Goal: Information Seeking & Learning: Learn about a topic

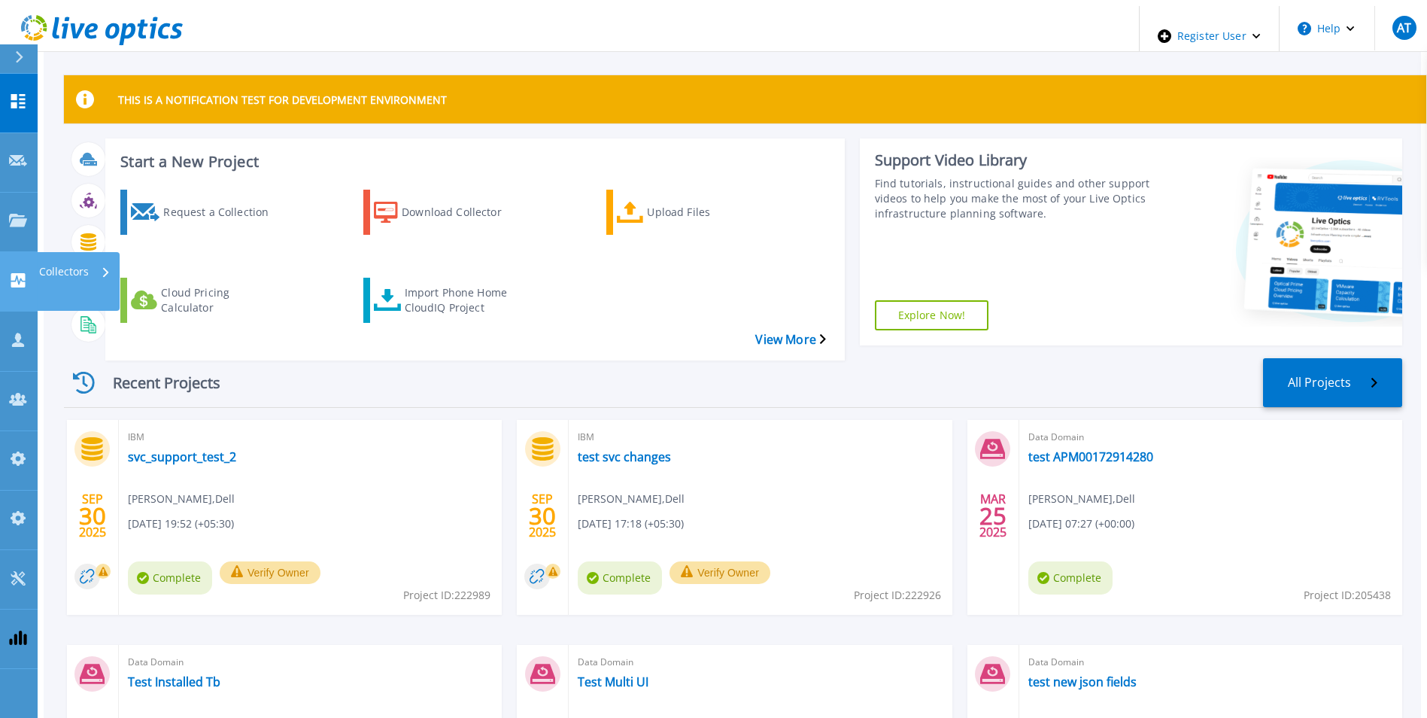
click at [20, 273] on icon at bounding box center [18, 280] width 18 height 14
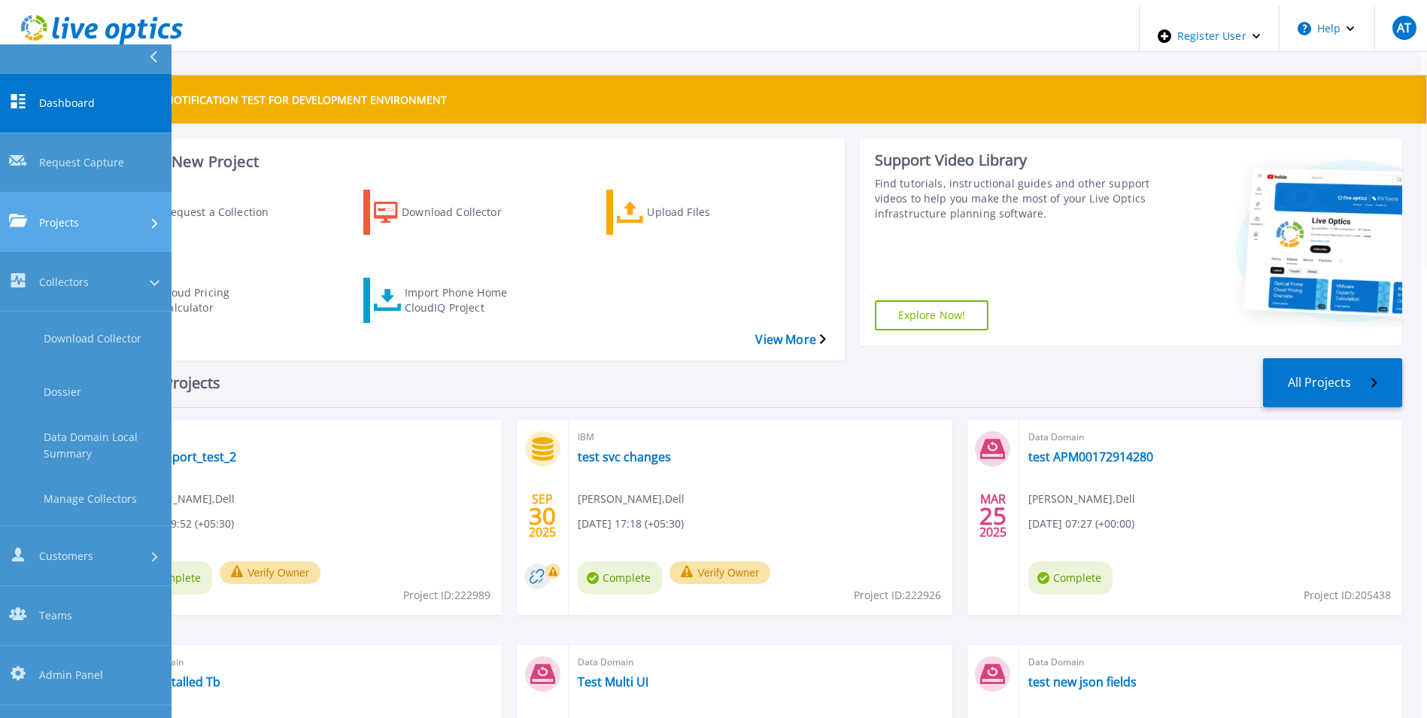
click at [28, 193] on link "Projects Projects" at bounding box center [86, 222] width 172 height 59
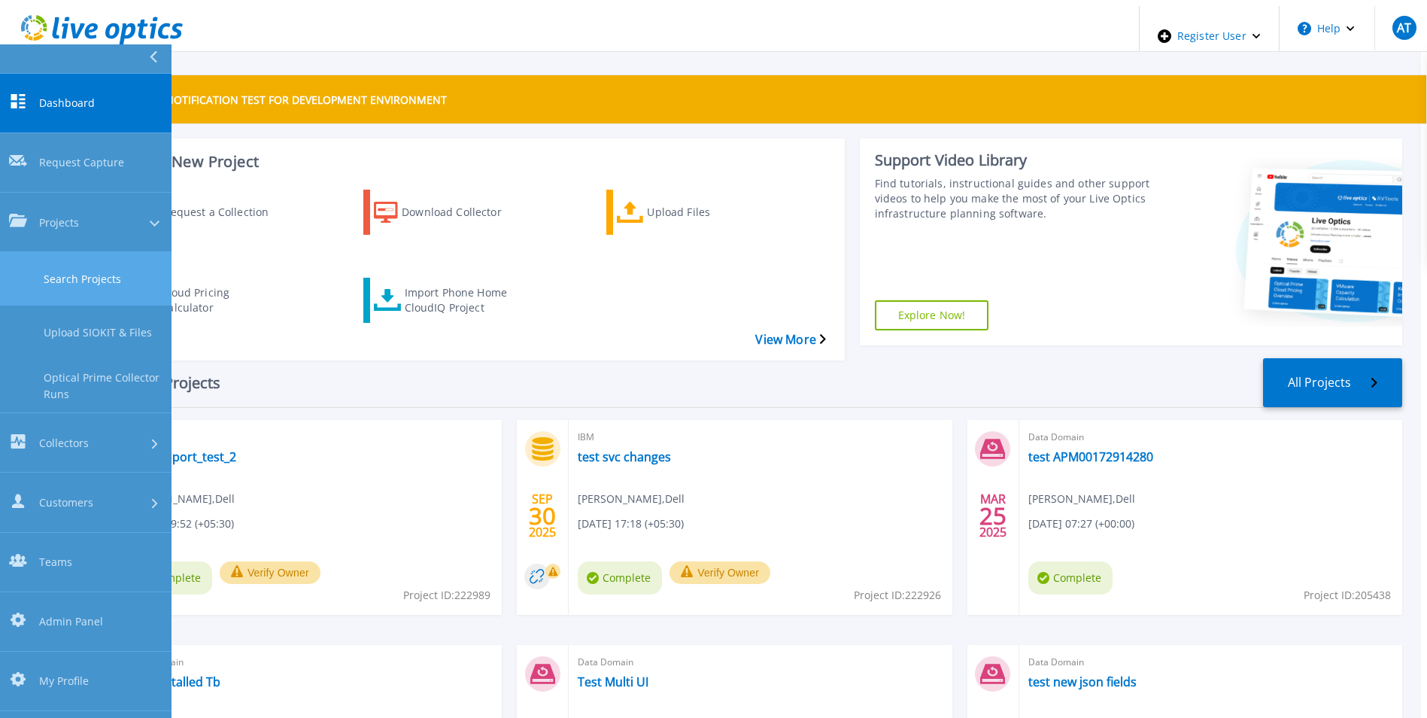
click at [53, 252] on link "Search Projects" at bounding box center [86, 278] width 172 height 53
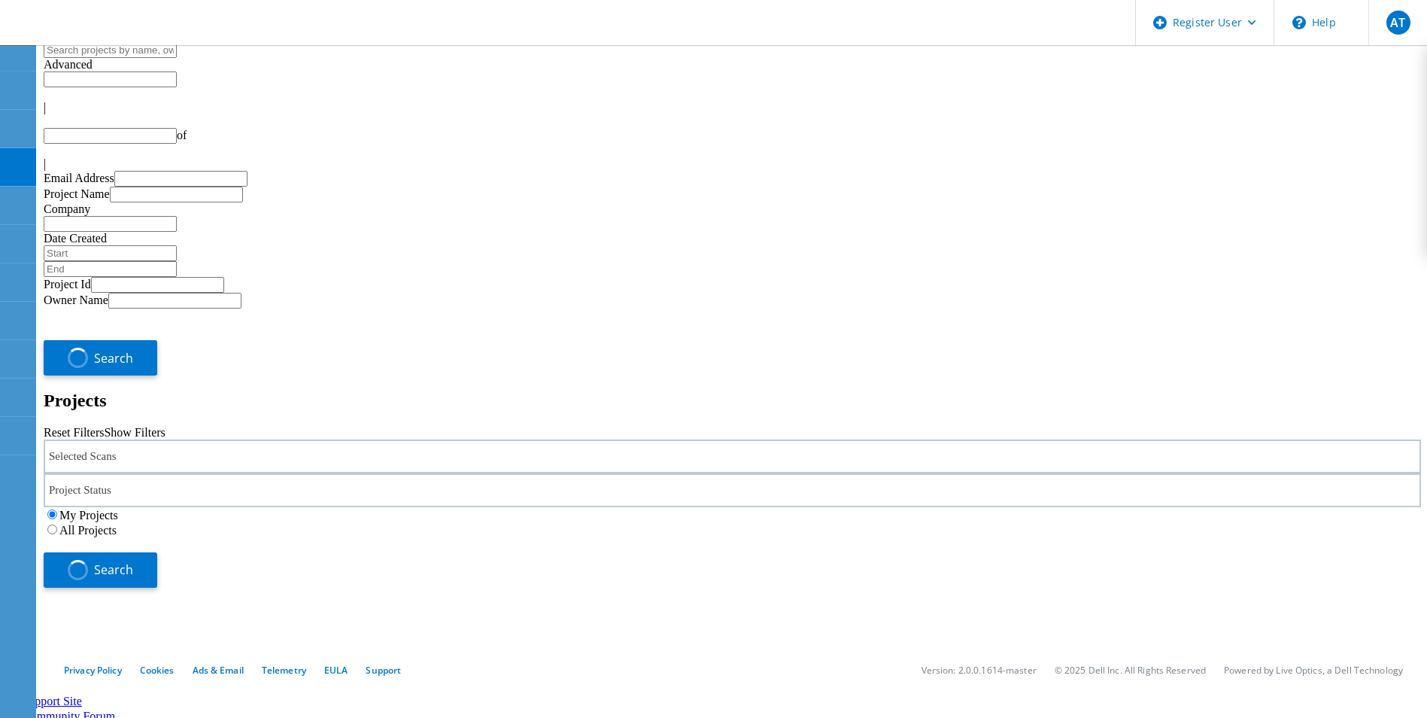
type input "1"
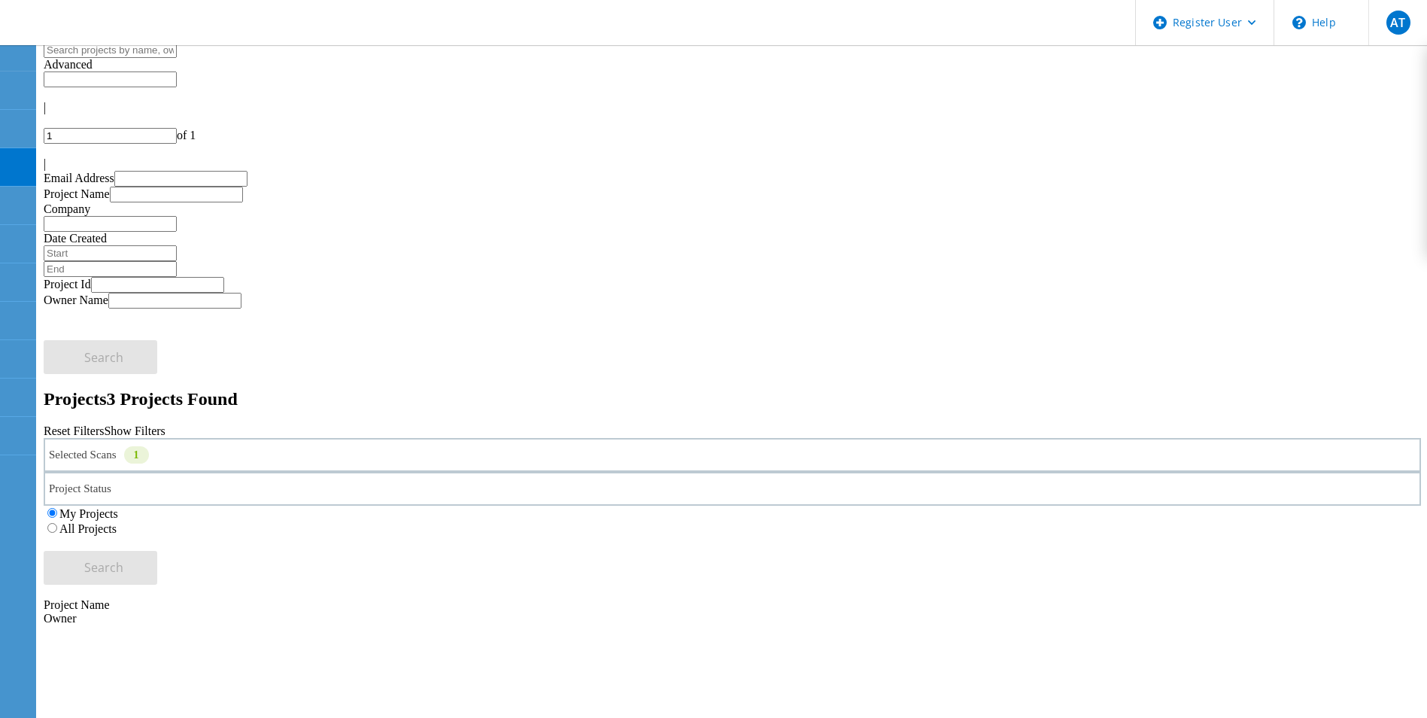
click at [304, 438] on div "Selected Scans 1" at bounding box center [733, 455] width 1378 height 34
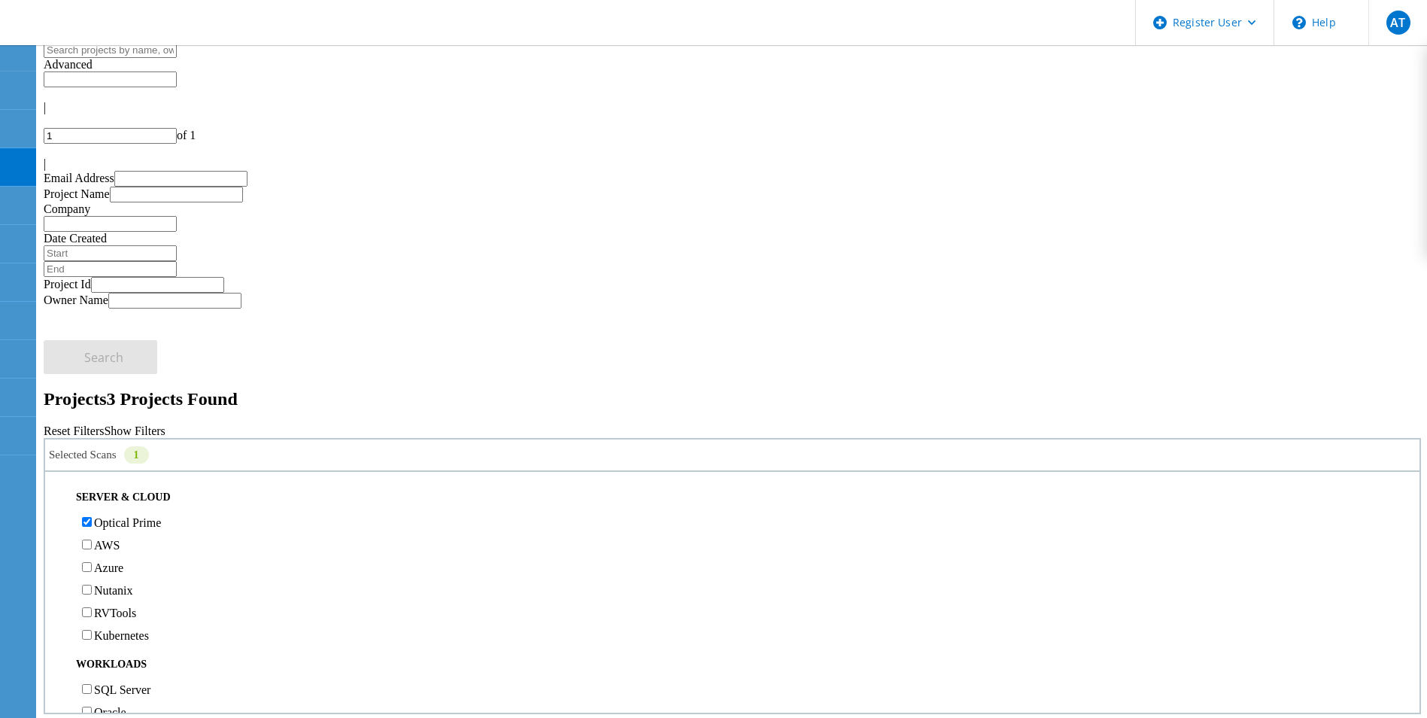
click at [117, 522] on label "All Projects" at bounding box center [87, 528] width 57 height 13
click at [57, 523] on input "All Projects" at bounding box center [52, 528] width 10 height 10
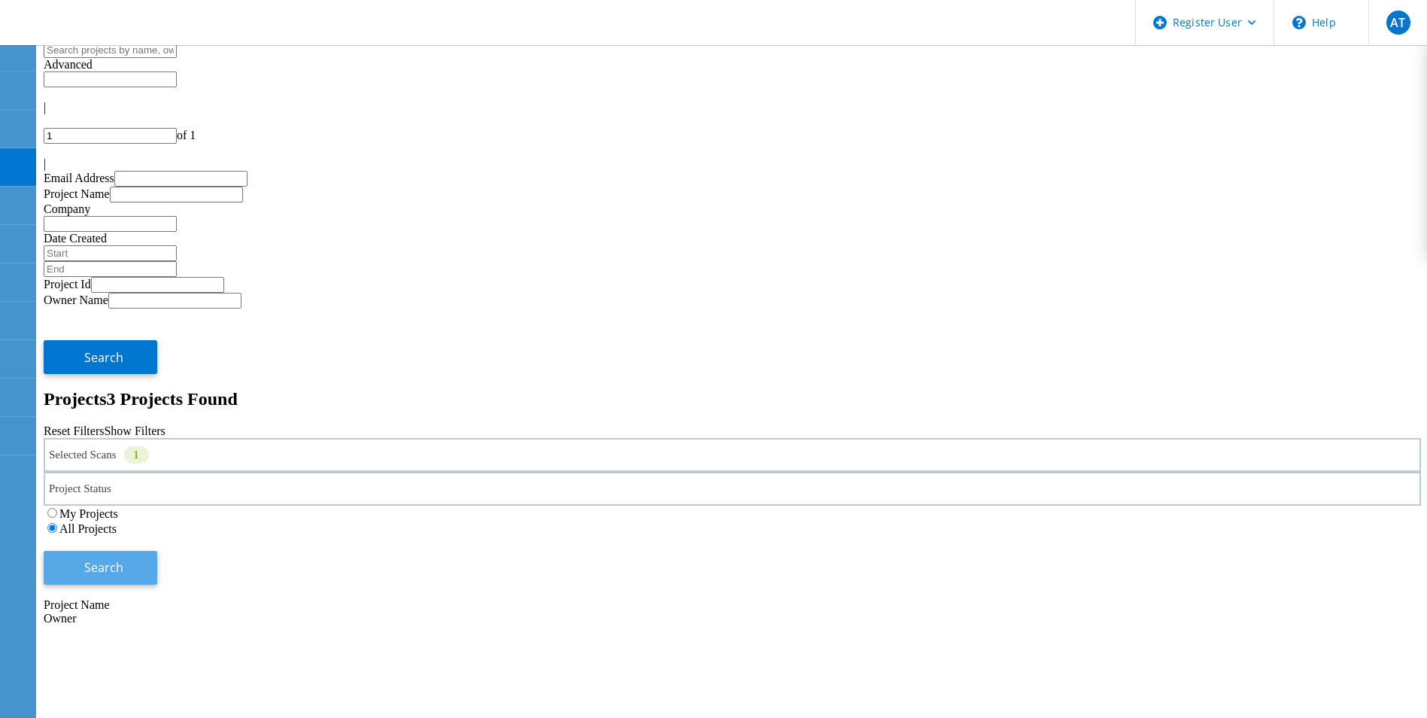
click at [157, 551] on button "Search" at bounding box center [101, 568] width 114 height 34
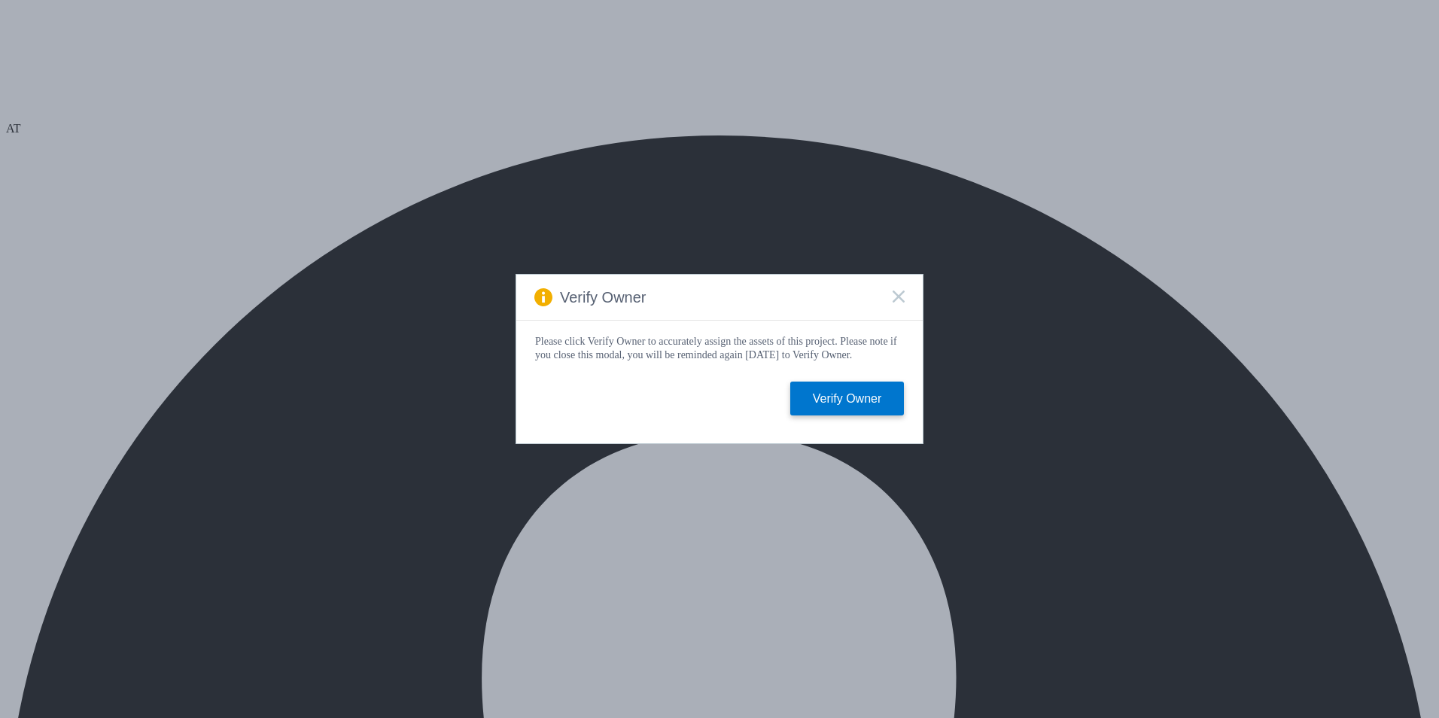
click at [899, 293] on rect at bounding box center [898, 296] width 13 height 13
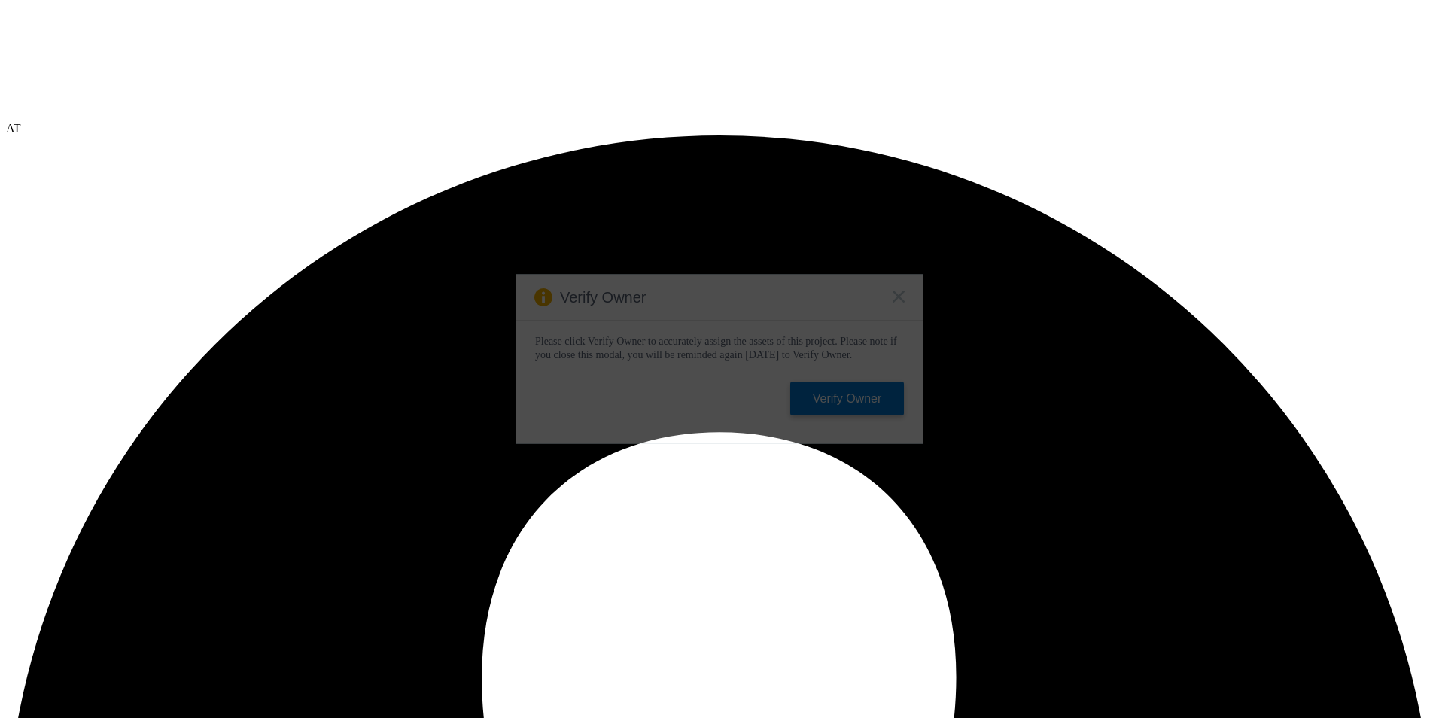
select select "USD"
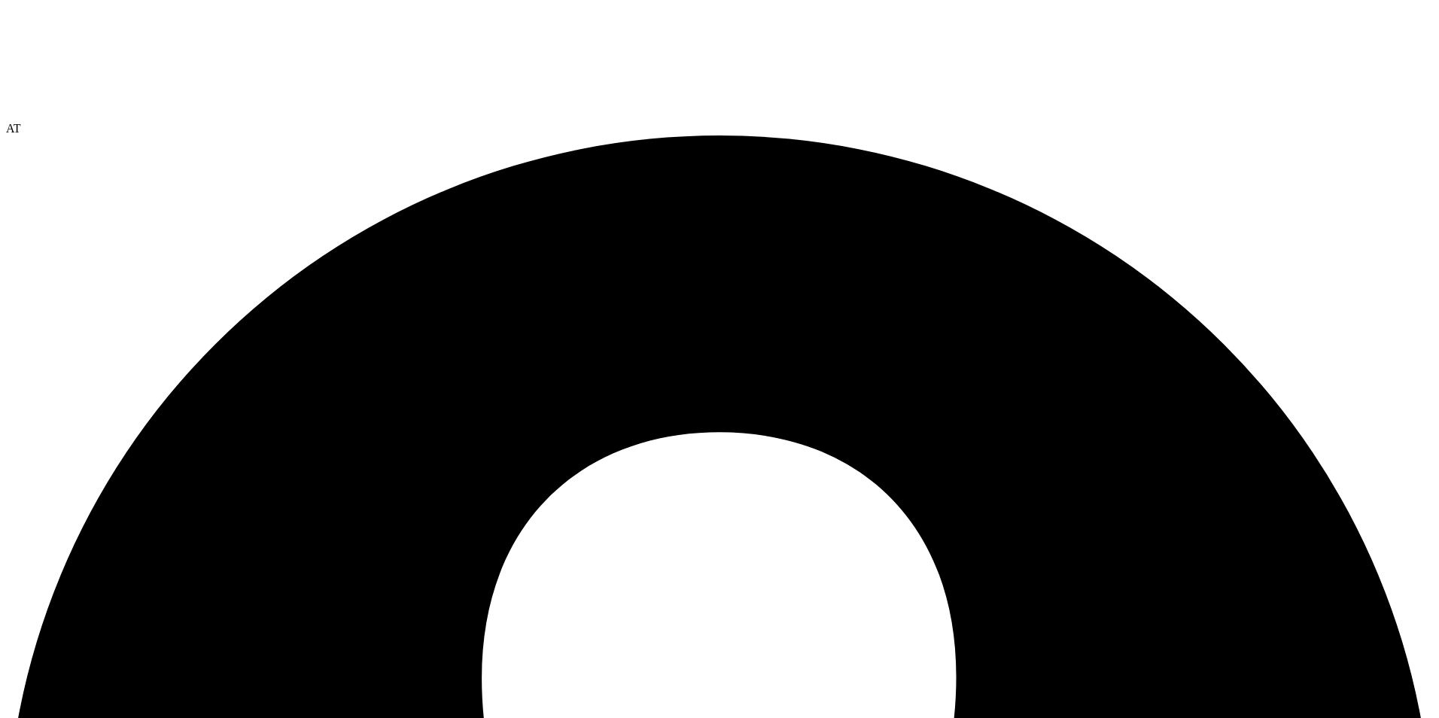
radio input "true"
radio input "false"
radio input "true"
radio input "false"
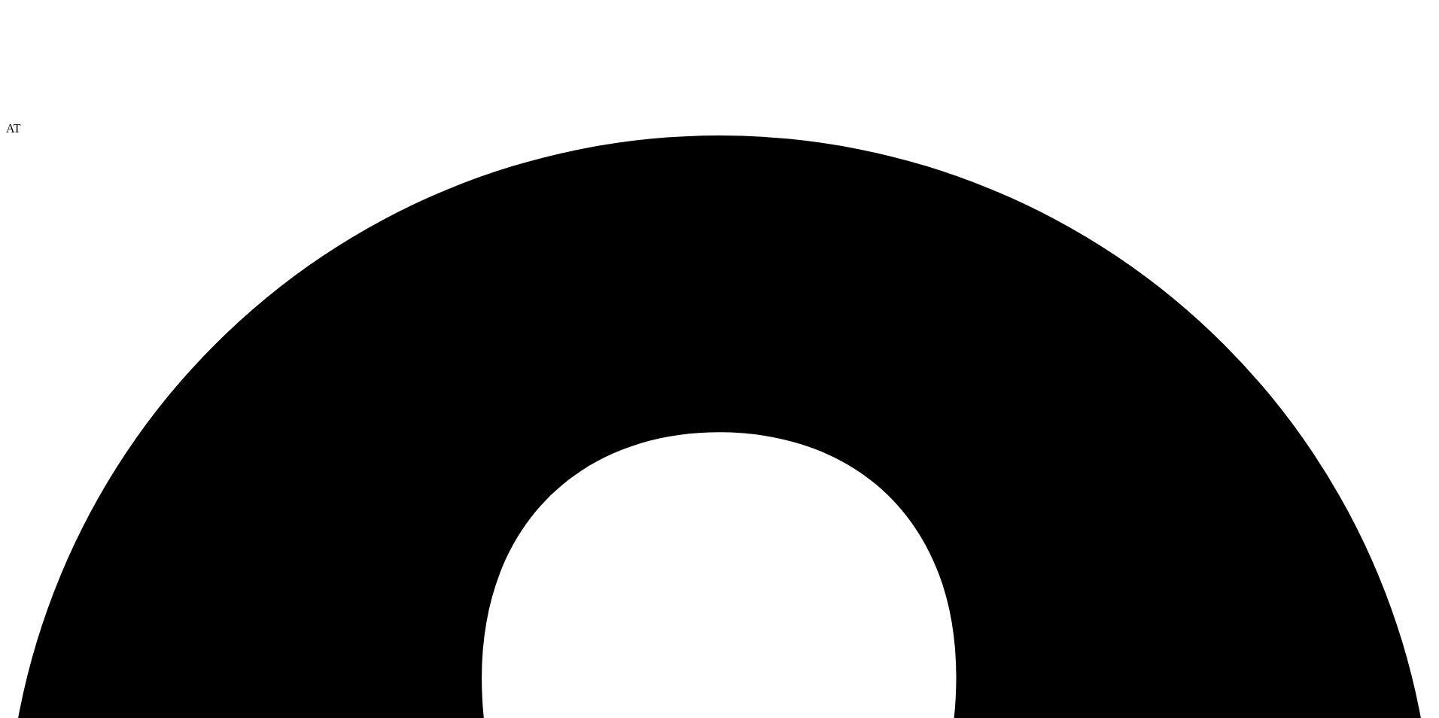
radio input "true"
radio input "false"
radio input "true"
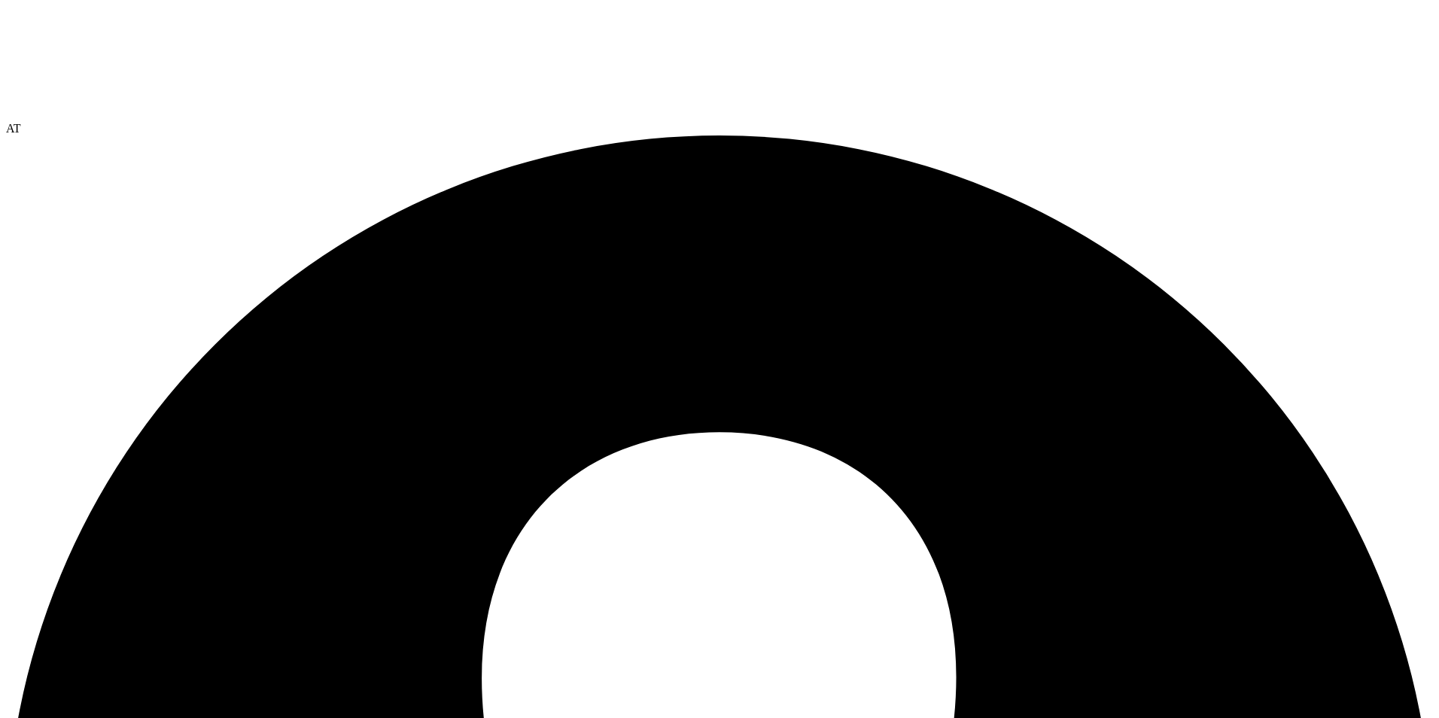
radio input "false"
radio input "true"
radio input "false"
